Goal: Find specific page/section: Find specific page/section

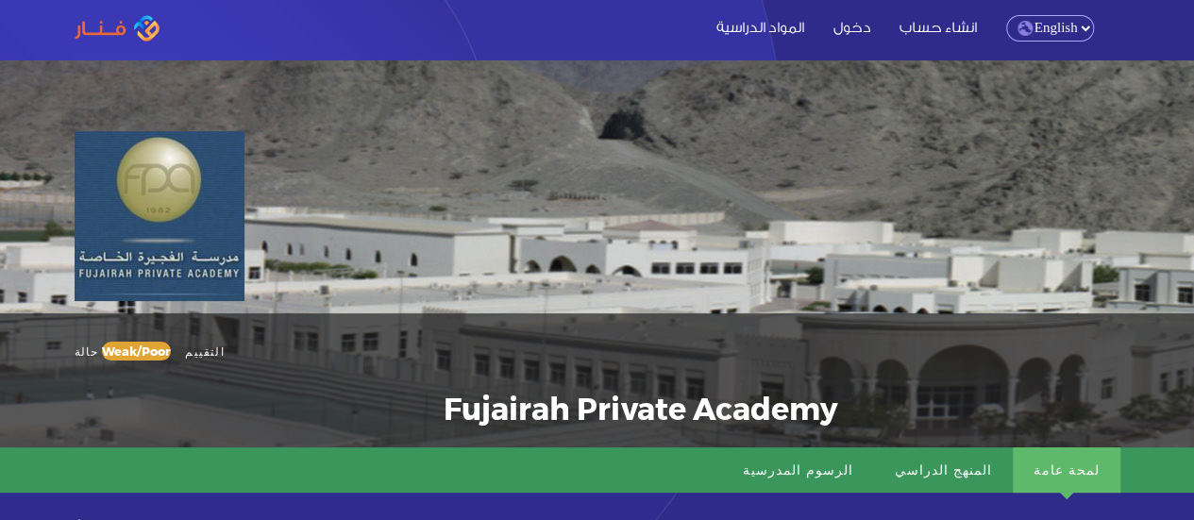
click at [1055, 27] on select "English Arabic" at bounding box center [1050, 28] width 88 height 26
click at [1006, 15] on select "English Arabic" at bounding box center [1050, 28] width 88 height 26
click at [684, 111] on div "Fujairah Private Academy Fujairah حالة Weak/Poor" at bounding box center [597, 253] width 1194 height 387
